Goal: Task Accomplishment & Management: Manage account settings

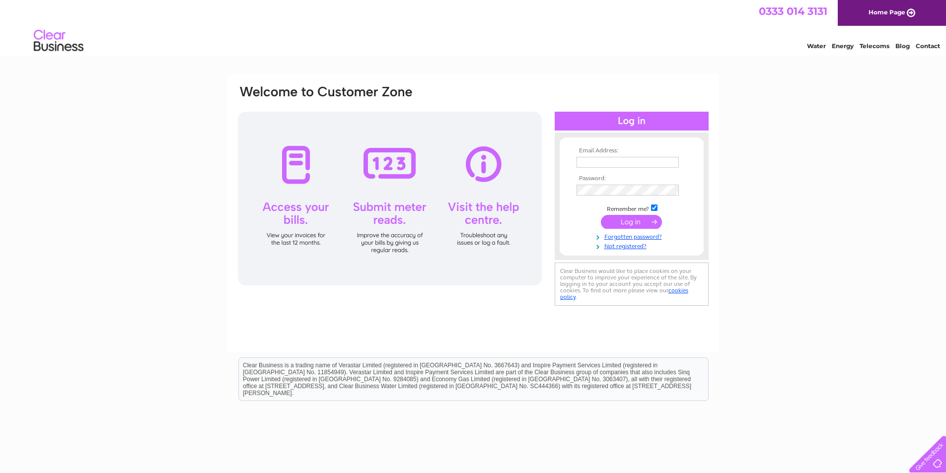
click at [613, 162] on input "text" at bounding box center [628, 162] width 102 height 11
click at [288, 153] on div at bounding box center [390, 199] width 304 height 174
click at [300, 242] on div at bounding box center [390, 199] width 304 height 174
click at [621, 158] on input "text" at bounding box center [628, 162] width 102 height 11
